Goal: Task Accomplishment & Management: Complete application form

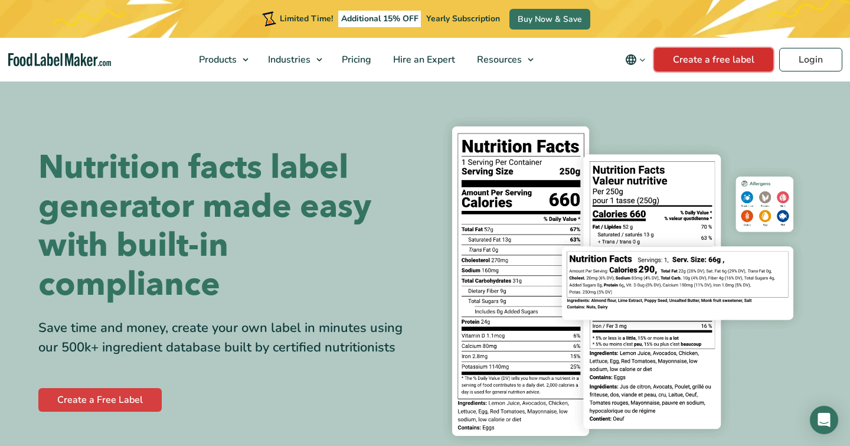
click at [692, 59] on link "Create a free label" at bounding box center [713, 60] width 119 height 24
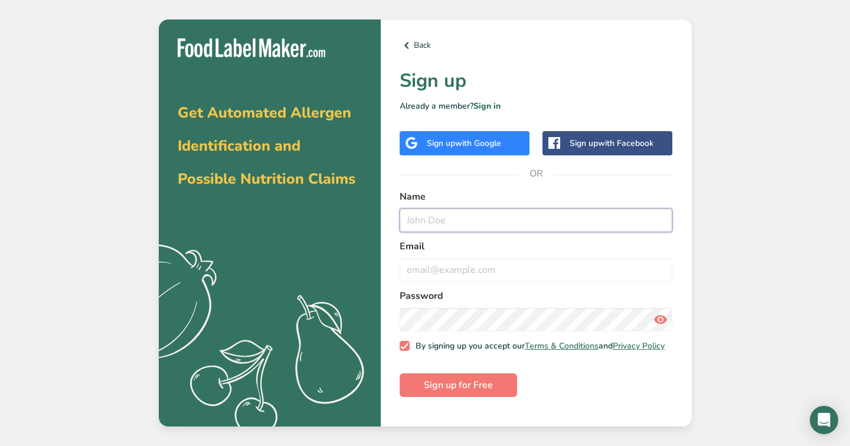
click at [495, 217] on input "text" at bounding box center [536, 220] width 273 height 24
type input "[EMAIL_ADDRESS][DOMAIN_NAME]"
click at [520, 265] on input "email" at bounding box center [536, 270] width 273 height 24
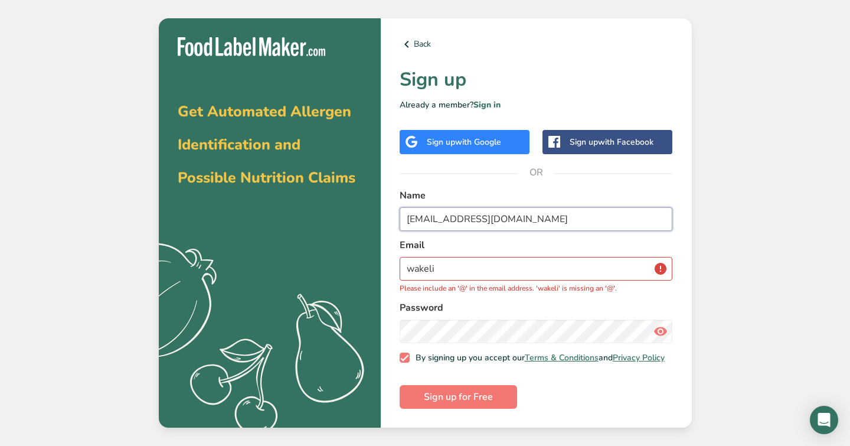
drag, startPoint x: 572, startPoint y: 219, endPoint x: 364, endPoint y: 208, distance: 207.6
click at [364, 208] on section "Get Automated Allergen Identification and Possible Nutrition Claims .a{fill:#f5…" at bounding box center [425, 223] width 533 height 410
drag, startPoint x: 440, startPoint y: 260, endPoint x: 403, endPoint y: 258, distance: 37.2
click at [403, 258] on input "wakeli" at bounding box center [536, 269] width 273 height 24
paste input "[EMAIL_ADDRESS][DOMAIN_NAME]"
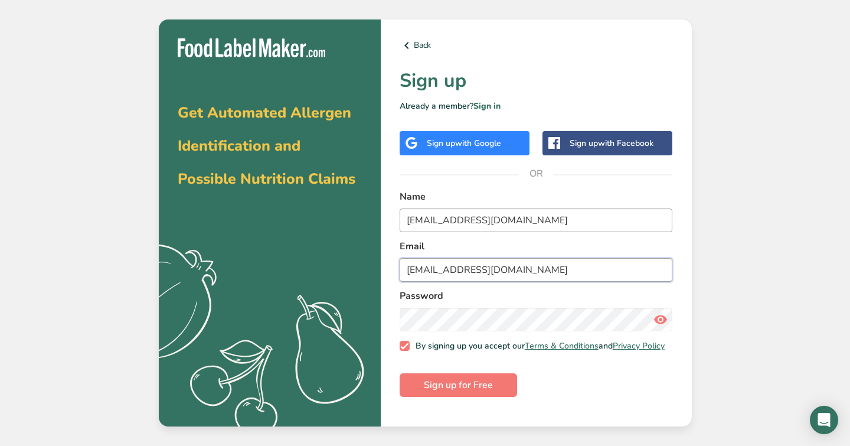
type input "[EMAIL_ADDRESS][DOMAIN_NAME]"
drag, startPoint x: 514, startPoint y: 219, endPoint x: 330, endPoint y: 218, distance: 184.8
click at [330, 218] on section "Get Automated Allergen Identification and Possible Nutrition Claims .a{fill:#f5…" at bounding box center [425, 222] width 533 height 407
type input "jisu"
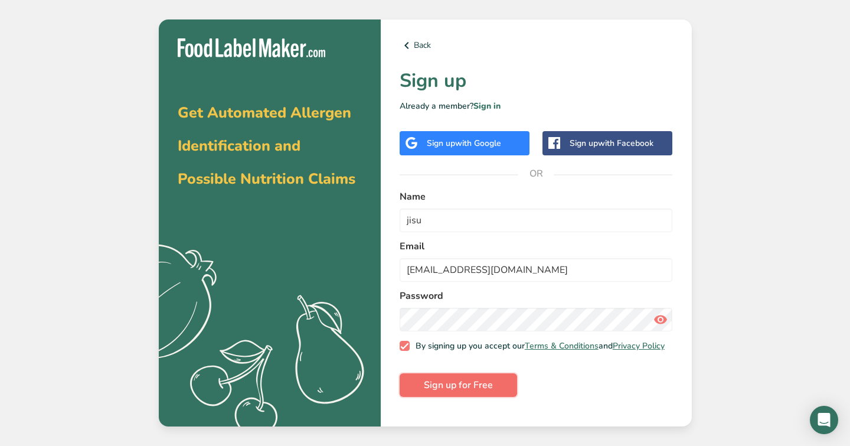
click at [472, 392] on span "Sign up for Free" at bounding box center [458, 385] width 69 height 14
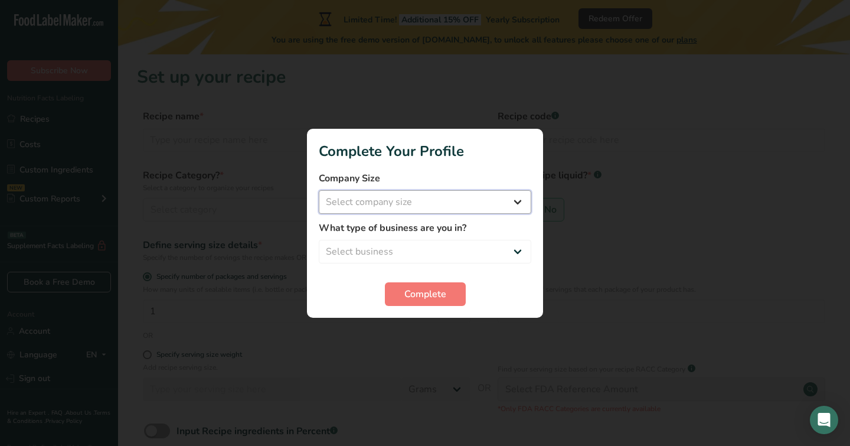
click at [487, 203] on select "Select company size Fewer than 10 Employees 10 to 50 Employees 51 to 500 Employ…" at bounding box center [425, 202] width 213 height 24
click at [449, 199] on select "Select company size Fewer than 10 Employees 10 to 50 Employees 51 to 500 Employ…" at bounding box center [425, 202] width 213 height 24
select select "1"
click at [319, 190] on select "Select company size Fewer than 10 Employees 10 to 50 Employees 51 to 500 Employ…" at bounding box center [425, 202] width 213 height 24
click at [436, 245] on select "Select business Packaged Food Manufacturer Restaurant & Cafe Bakery Meal Plans …" at bounding box center [425, 252] width 213 height 24
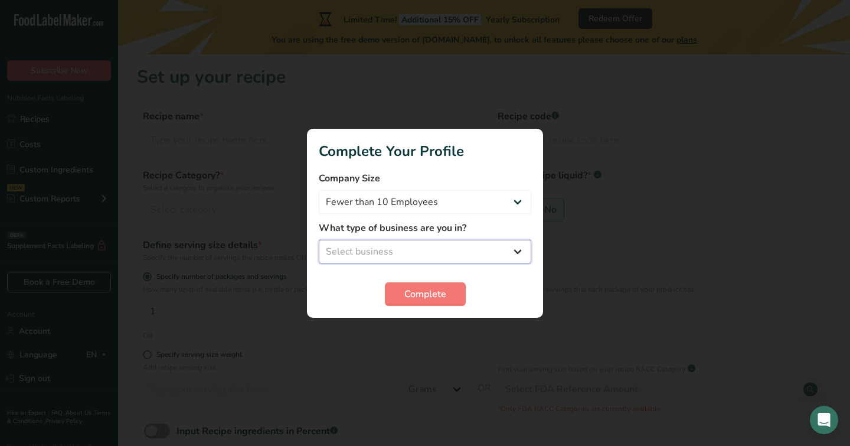
select select "1"
click at [319, 240] on select "Select business Packaged Food Manufacturer Restaurant & Cafe Bakery Meal Plans …" at bounding box center [425, 252] width 213 height 24
click at [430, 292] on span "Complete" at bounding box center [426, 294] width 42 height 14
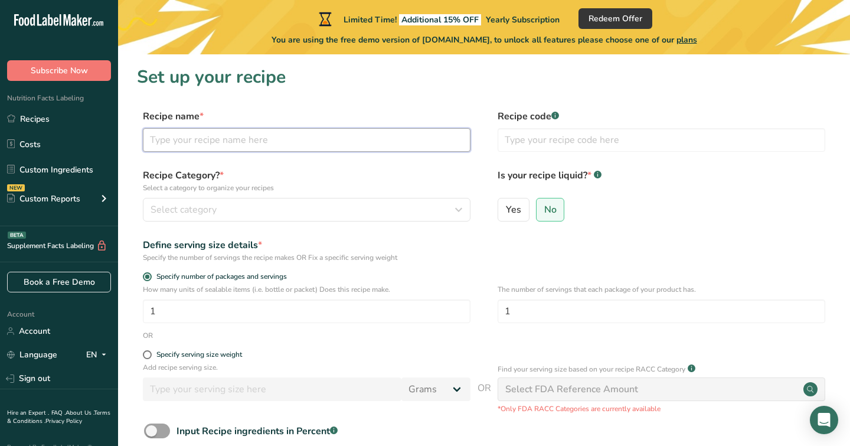
click at [321, 137] on input "text" at bounding box center [307, 140] width 328 height 24
click at [407, 209] on div "Select category" at bounding box center [303, 210] width 305 height 14
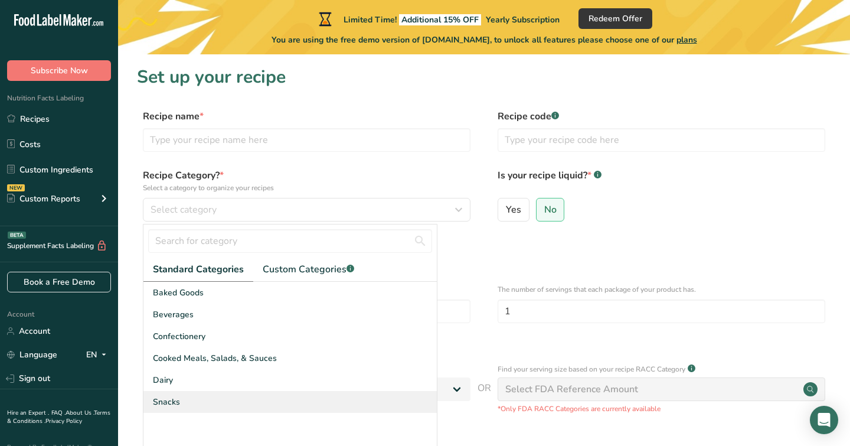
click at [256, 394] on div "Snacks" at bounding box center [291, 402] width 294 height 22
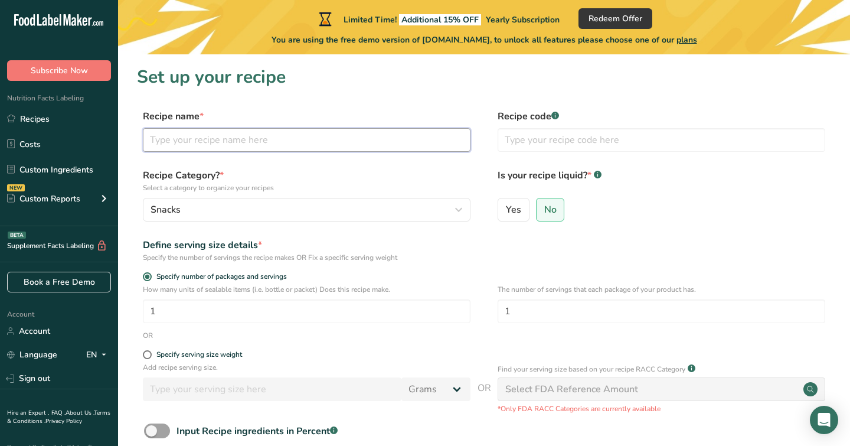
click at [289, 140] on input "text" at bounding box center [307, 140] width 328 height 24
click at [530, 135] on input "text" at bounding box center [662, 140] width 328 height 24
click at [474, 198] on div "Recipe Category? * Select a category to organize your recipes Snacks Standard C…" at bounding box center [484, 198] width 694 height 60
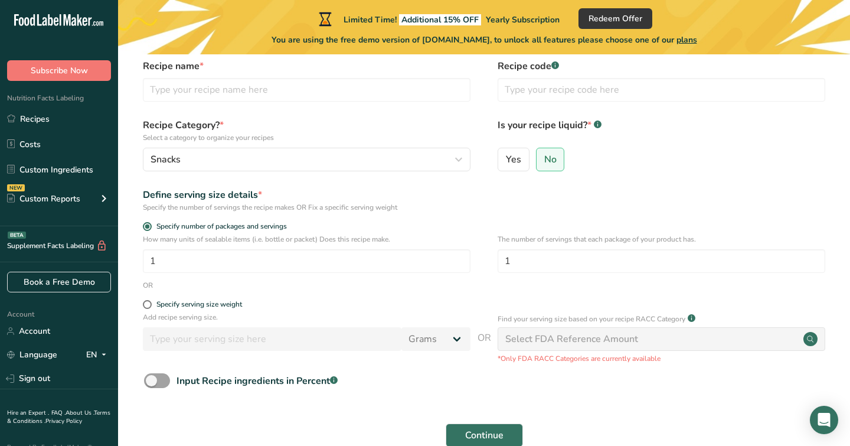
scroll to position [64, 0]
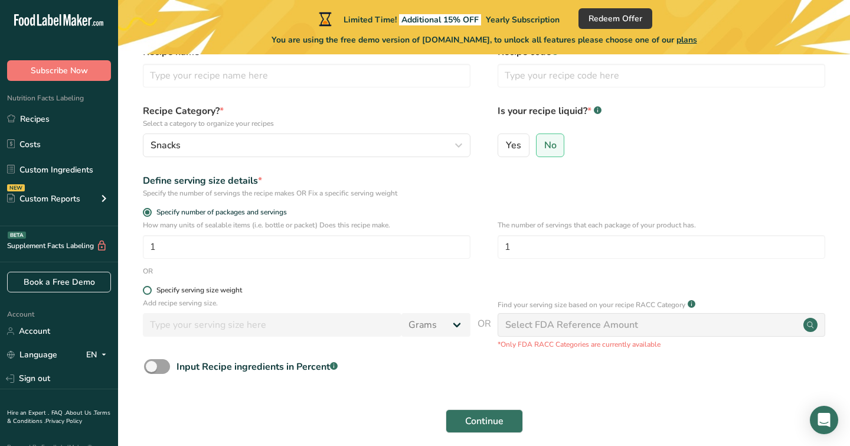
click at [206, 289] on div "Specify serving size weight" at bounding box center [199, 290] width 86 height 9
click at [151, 289] on input "Specify serving size weight" at bounding box center [147, 290] width 8 height 8
radio input "true"
radio input "false"
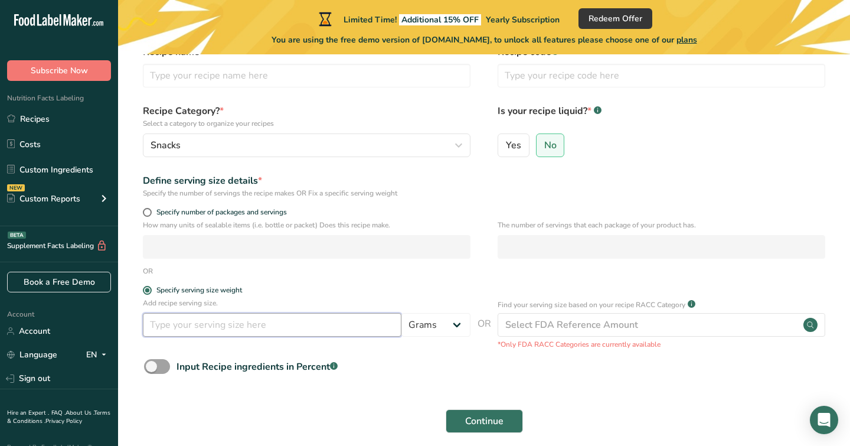
click at [213, 326] on input "number" at bounding box center [272, 325] width 259 height 24
type input "1"
click at [148, 210] on span at bounding box center [147, 212] width 9 height 9
click at [148, 210] on input "Specify number of packages and servings" at bounding box center [147, 212] width 8 height 8
radio input "true"
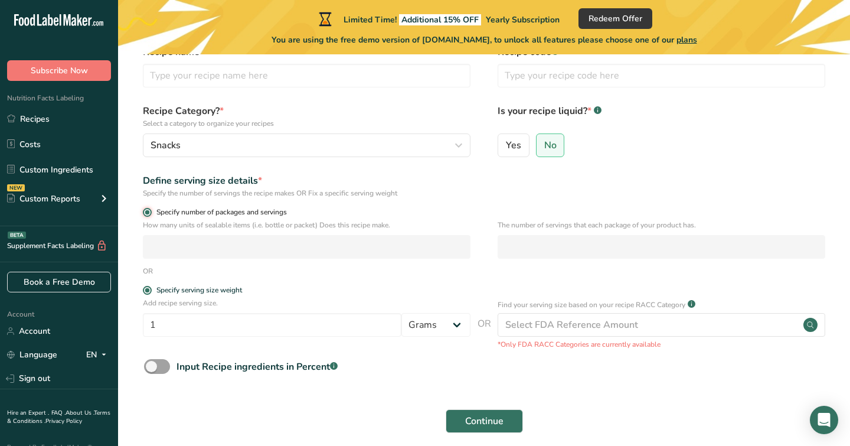
radio input "false"
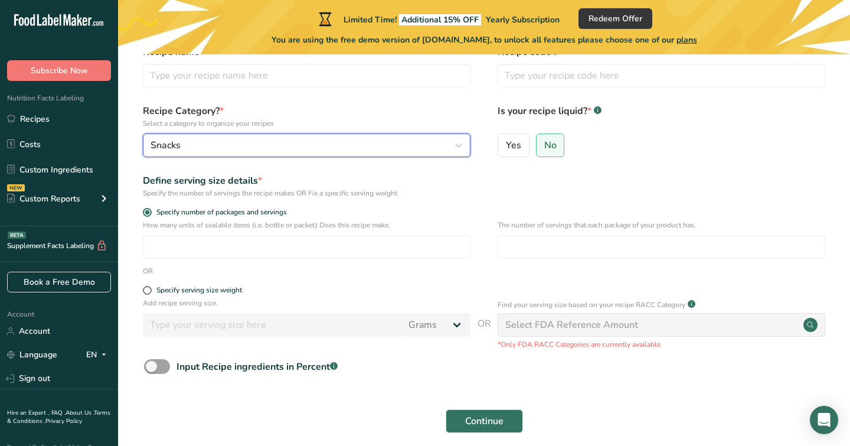
click at [226, 139] on div "Snacks" at bounding box center [303, 145] width 305 height 14
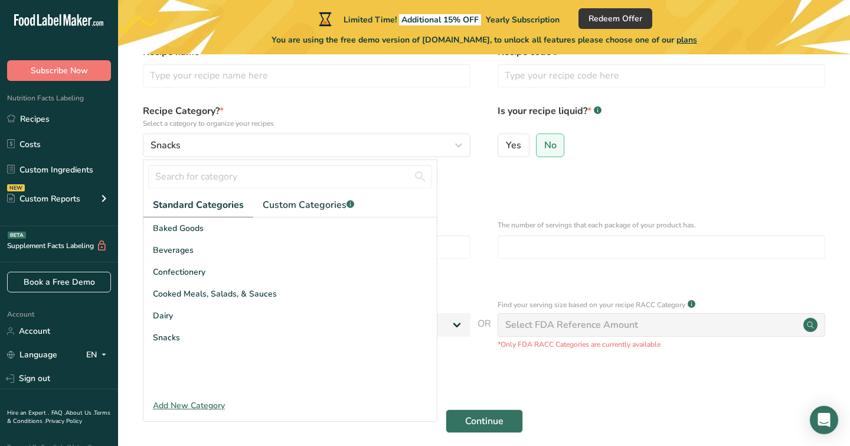
click at [289, 104] on label "Recipe Category? * Select a category to organize your recipes" at bounding box center [307, 116] width 328 height 25
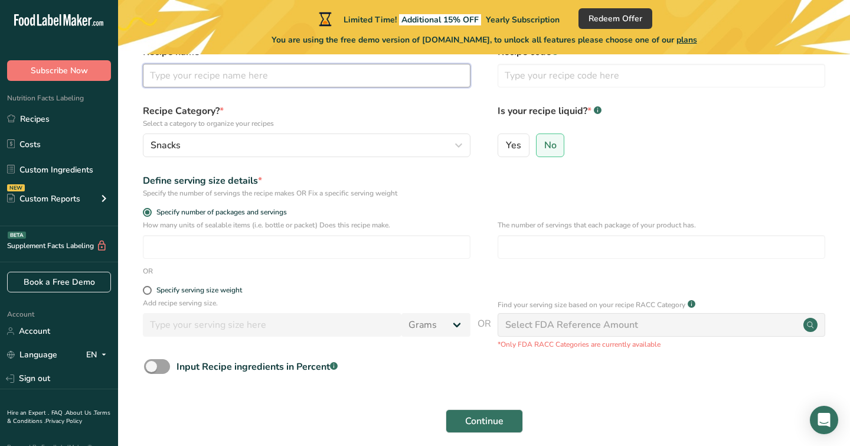
click at [279, 80] on input "text" at bounding box center [307, 76] width 328 height 24
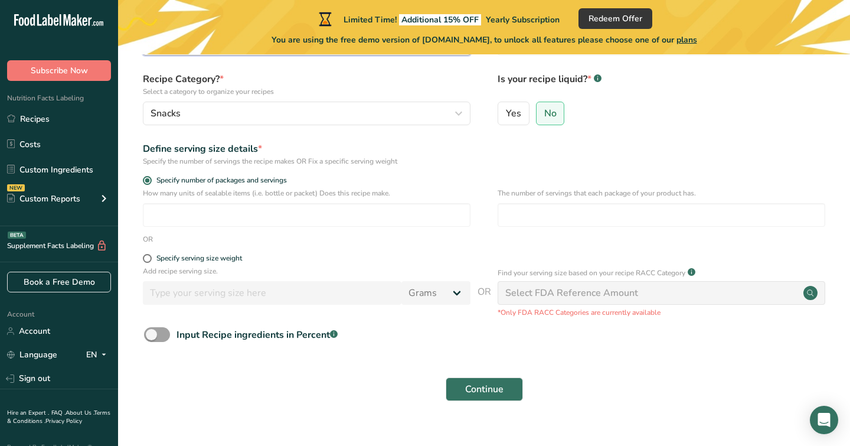
scroll to position [115, 0]
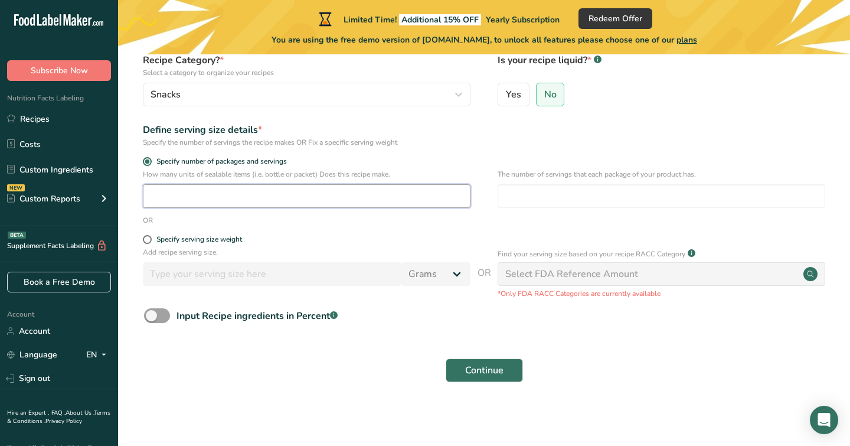
click at [340, 194] on input "number" at bounding box center [307, 196] width 328 height 24
type input "1"
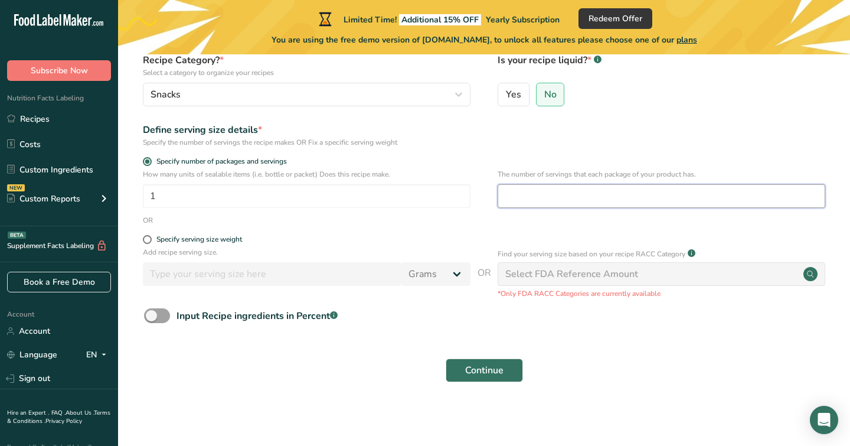
click at [521, 193] on input "number" at bounding box center [662, 196] width 328 height 24
type input "1"
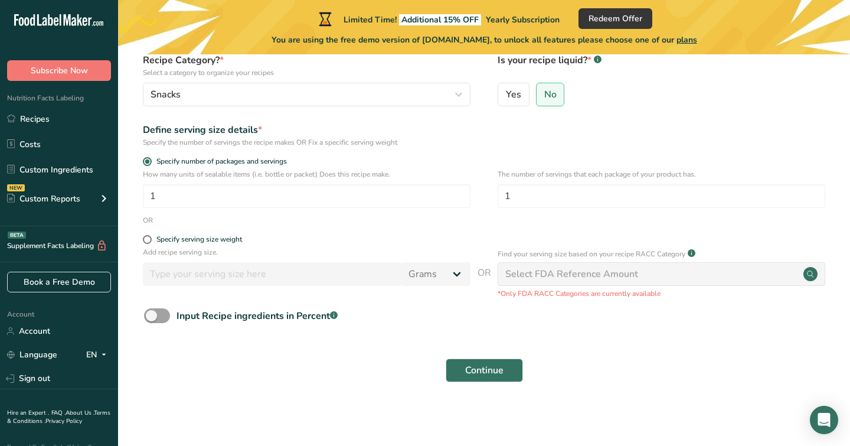
click at [537, 269] on div "Select FDA Reference Amount" at bounding box center [572, 274] width 133 height 14
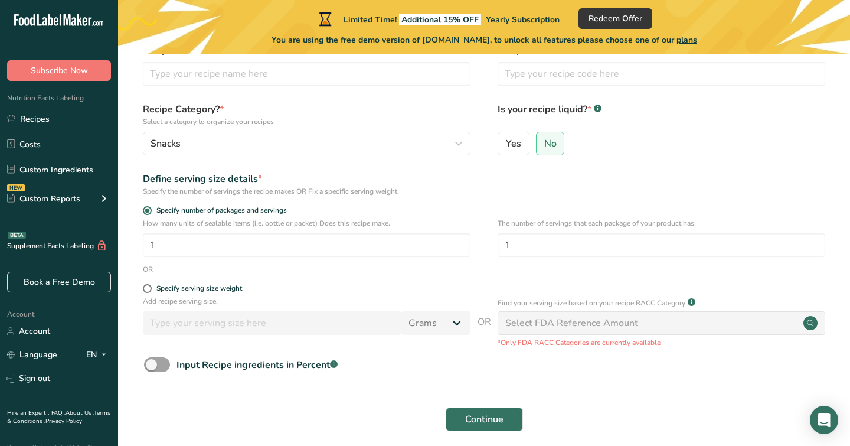
scroll to position [0, 0]
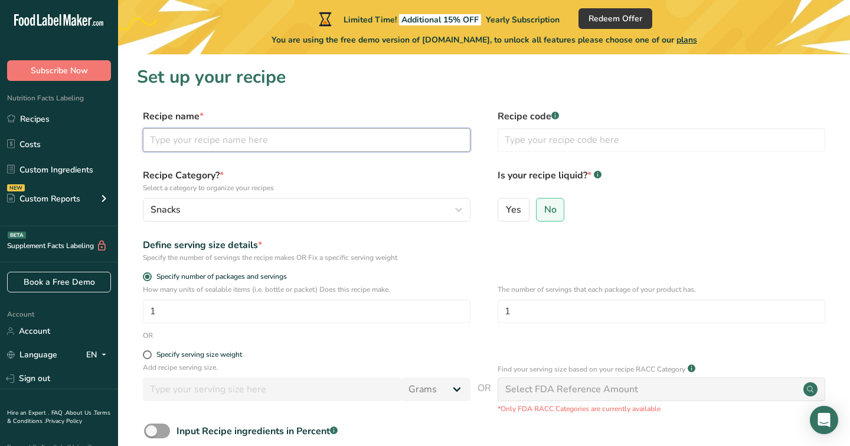
click at [348, 149] on input "text" at bounding box center [307, 140] width 328 height 24
type input "Chips and dip"
click at [549, 139] on input "text" at bounding box center [662, 140] width 328 height 24
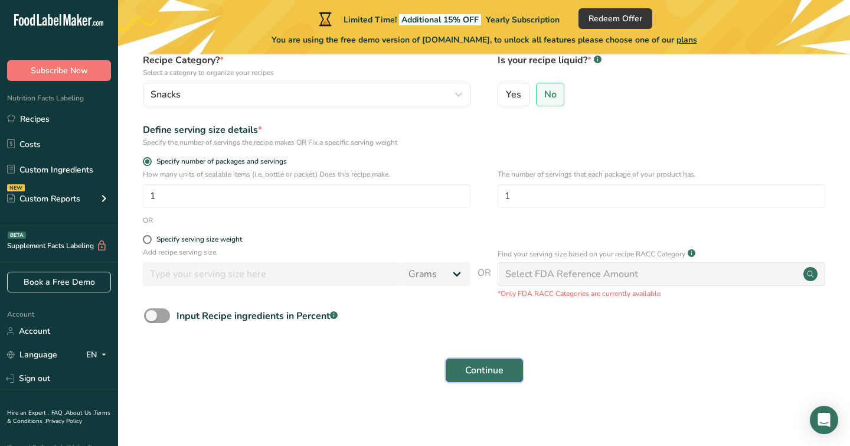
click at [477, 366] on span "Continue" at bounding box center [484, 370] width 38 height 14
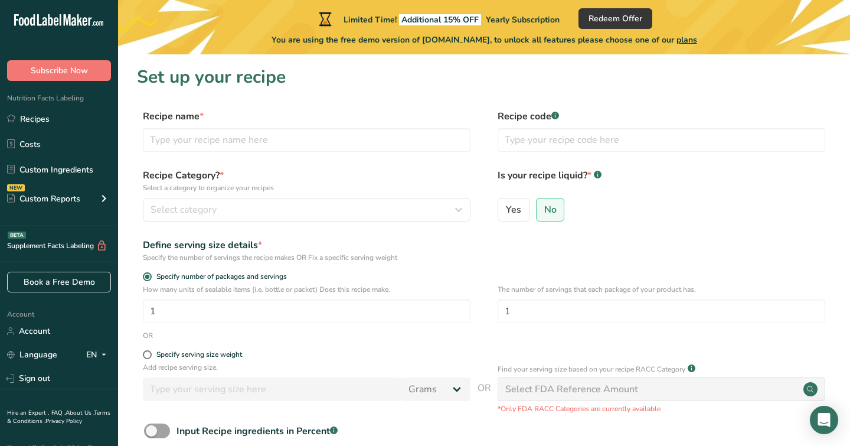
scroll to position [115, 0]
